Goal: Information Seeking & Learning: Check status

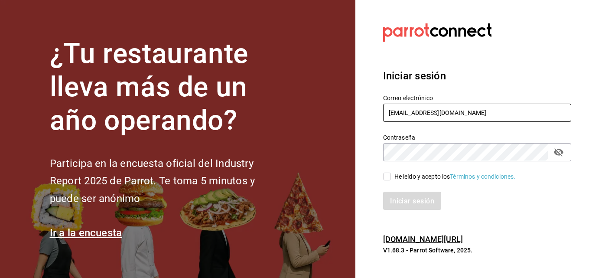
drag, startPoint x: 467, startPoint y: 115, endPoint x: 377, endPoint y: 115, distance: 89.7
click at [377, 115] on div "Correo electrónico colebrachocdp@gmail.com" at bounding box center [472, 103] width 198 height 39
type input "brendavelaz@gmial.com"
click at [388, 174] on input "He leído y acepto los Términos y condiciones." at bounding box center [387, 176] width 8 height 8
checkbox input "true"
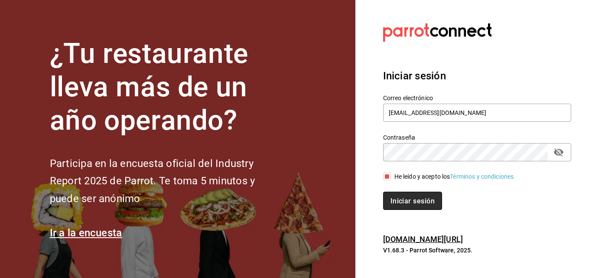
click at [405, 203] on font "Iniciar sesión" at bounding box center [412, 200] width 44 height 8
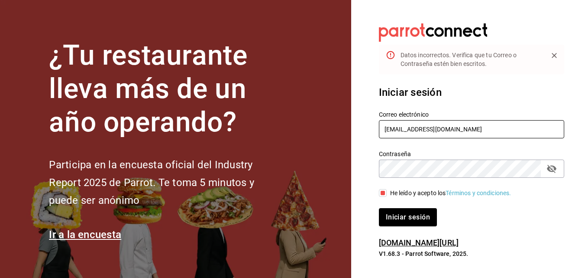
click at [440, 130] on input "brendavelaz@gmial.com" at bounding box center [471, 129] width 185 height 18
type input "brendavelaz@gmail.com"
click at [392, 215] on font "Iniciar sesión" at bounding box center [408, 217] width 44 height 8
click at [384, 191] on input "He leído y acepto los Términos y condiciones." at bounding box center [383, 193] width 8 height 8
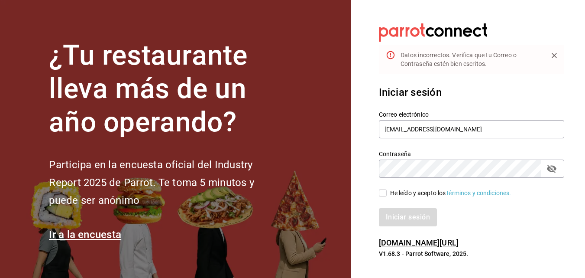
checkbox input "true"
click at [397, 216] on font "Iniciar sesión" at bounding box center [408, 217] width 44 height 8
click at [418, 129] on input "brendavelaz@gmail.com" at bounding box center [471, 129] width 185 height 18
type input "brendavelaz85@gmail.com"
click at [390, 214] on font "Iniciar sesión" at bounding box center [408, 217] width 44 height 8
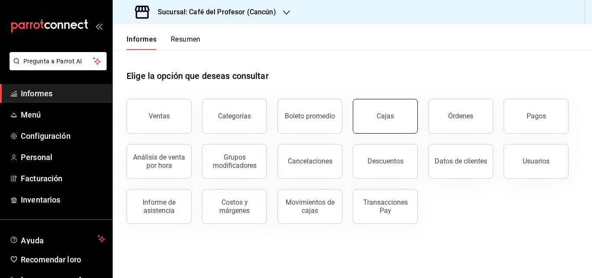
click at [382, 114] on font "Cajas" at bounding box center [384, 116] width 17 height 8
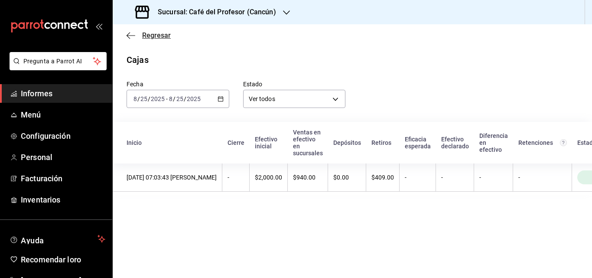
click at [149, 37] on font "Regresar" at bounding box center [156, 35] width 29 height 8
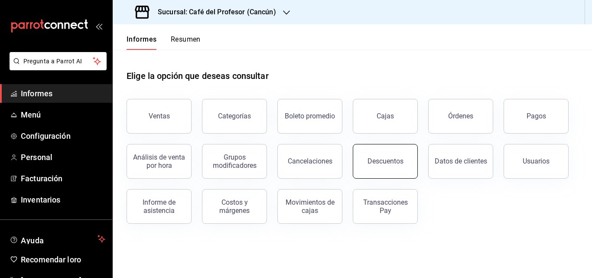
click at [375, 163] on font "Descuentos" at bounding box center [385, 161] width 36 height 8
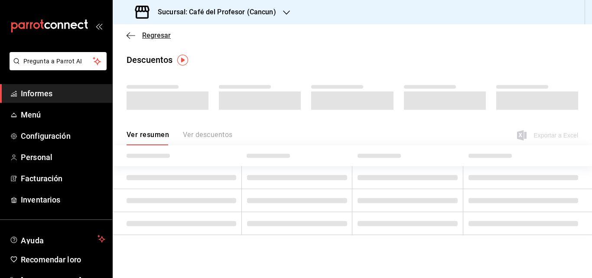
click at [138, 32] on span "Regresar" at bounding box center [148, 35] width 44 height 8
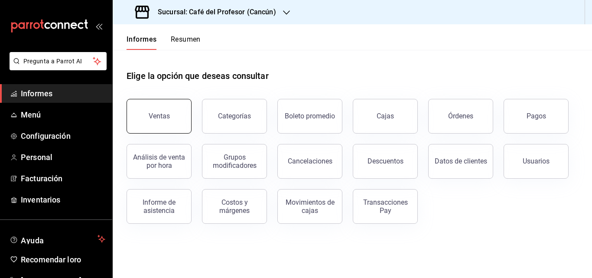
click at [157, 113] on font "Ventas" at bounding box center [159, 116] width 21 height 8
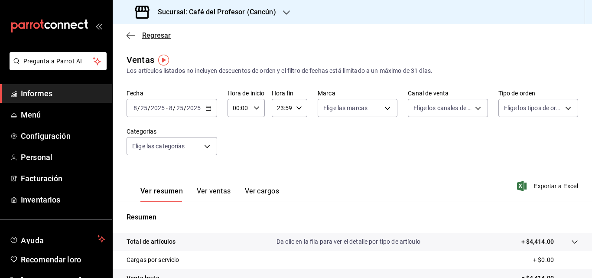
click at [150, 35] on font "Regresar" at bounding box center [156, 35] width 29 height 8
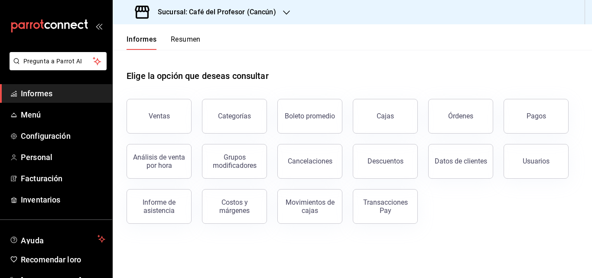
click at [283, 10] on icon "button" at bounding box center [286, 12] width 7 height 7
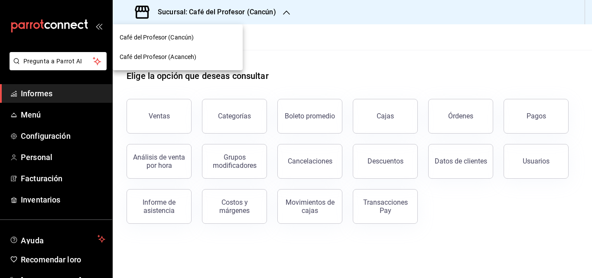
click at [169, 55] on font "Café del Profesor (Acanceh)" at bounding box center [158, 56] width 77 height 7
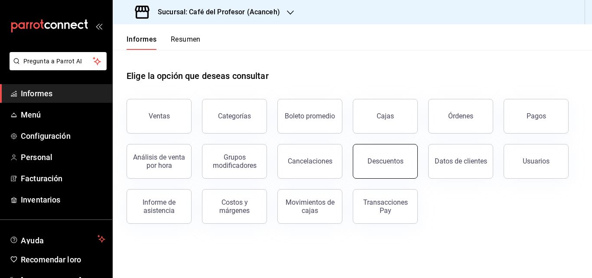
click at [381, 156] on button "Descuentos" at bounding box center [385, 161] width 65 height 35
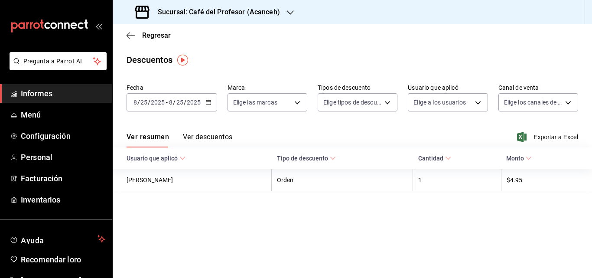
click at [194, 100] on input "2025" at bounding box center [193, 102] width 15 height 7
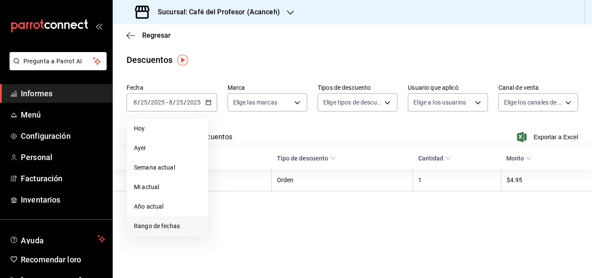
click at [160, 224] on font "Rango de fechas" at bounding box center [157, 225] width 46 height 7
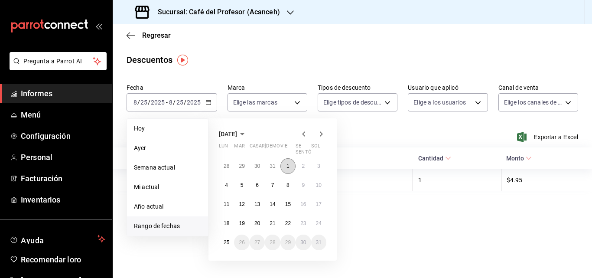
click at [284, 170] on button "1" at bounding box center [287, 166] width 15 height 16
click at [284, 163] on button "1" at bounding box center [287, 166] width 15 height 16
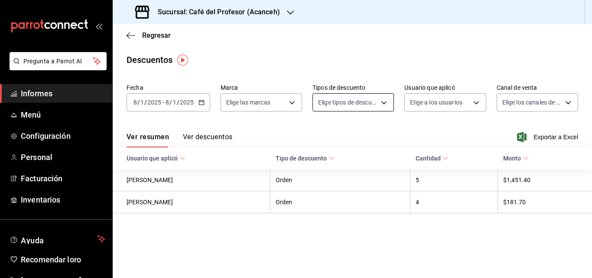
click at [368, 107] on body "Pregunta a Parrot AI Informes Menú Configuración Personal Facturación Inventari…" at bounding box center [296, 139] width 592 height 278
click at [370, 99] on div at bounding box center [296, 139] width 592 height 278
click at [286, 99] on body "Pregunta a Parrot AI Informes Menú Configuración Personal Facturación Inventari…" at bounding box center [296, 139] width 592 height 278
click at [286, 98] on div at bounding box center [296, 139] width 592 height 278
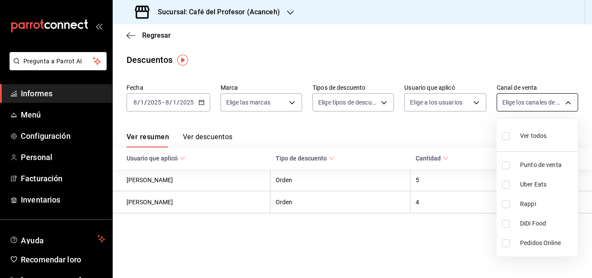
click at [556, 94] on body "Pregunta a Parrot AI Informes Menú Configuración Personal Facturación Inventari…" at bounding box center [296, 139] width 592 height 278
click at [431, 129] on div at bounding box center [296, 139] width 592 height 278
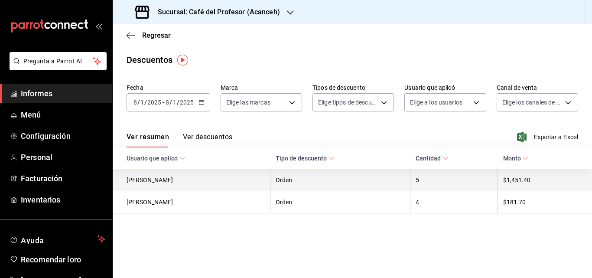
click at [530, 183] on th "$1,451.40" at bounding box center [545, 180] width 94 height 22
